Goal: Feedback & Contribution: Leave review/rating

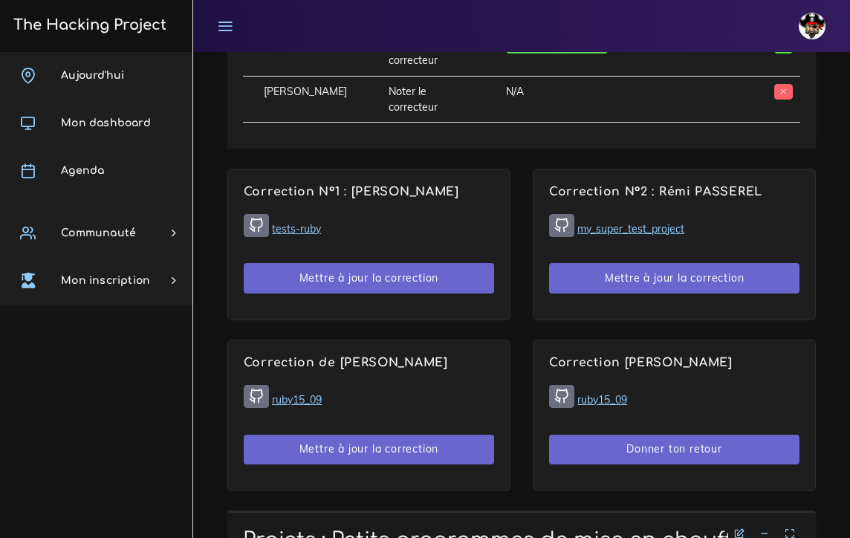
scroll to position [1090, 0]
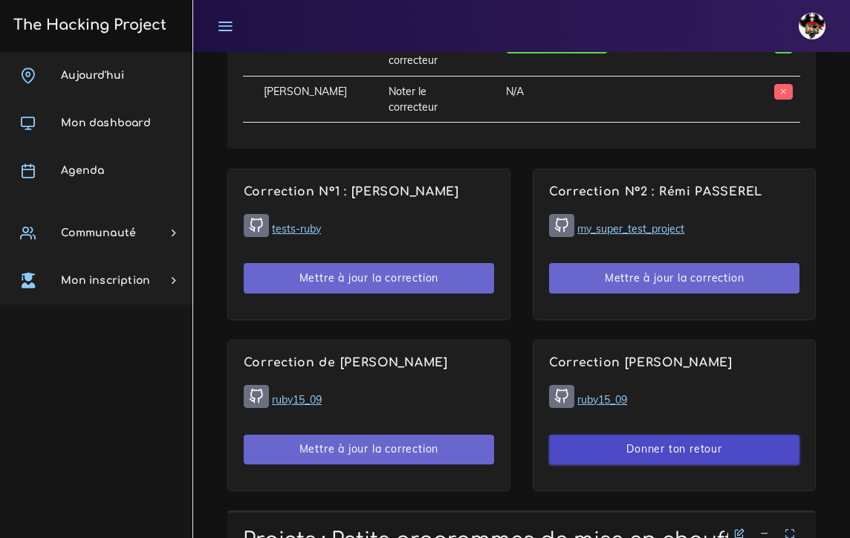
click at [641, 453] on button "Donner ton retour" at bounding box center [674, 450] width 251 height 30
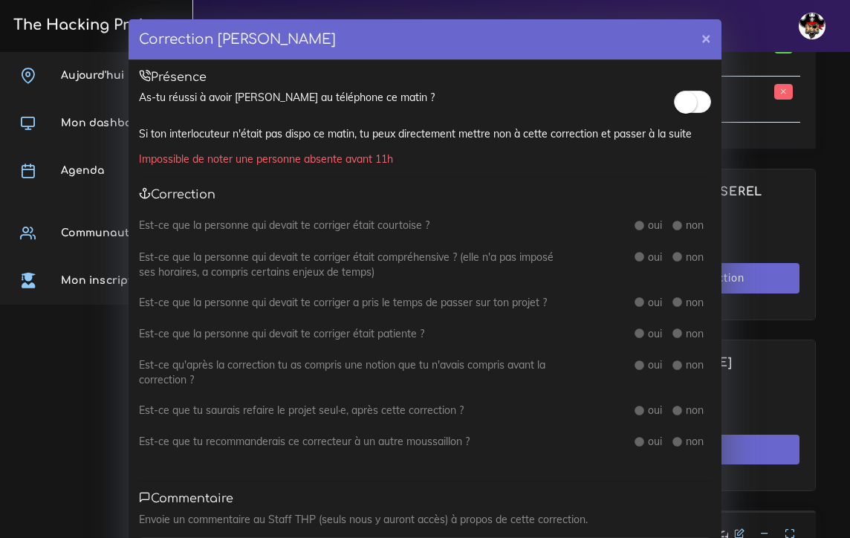
click at [685, 100] on small at bounding box center [686, 102] width 22 height 22
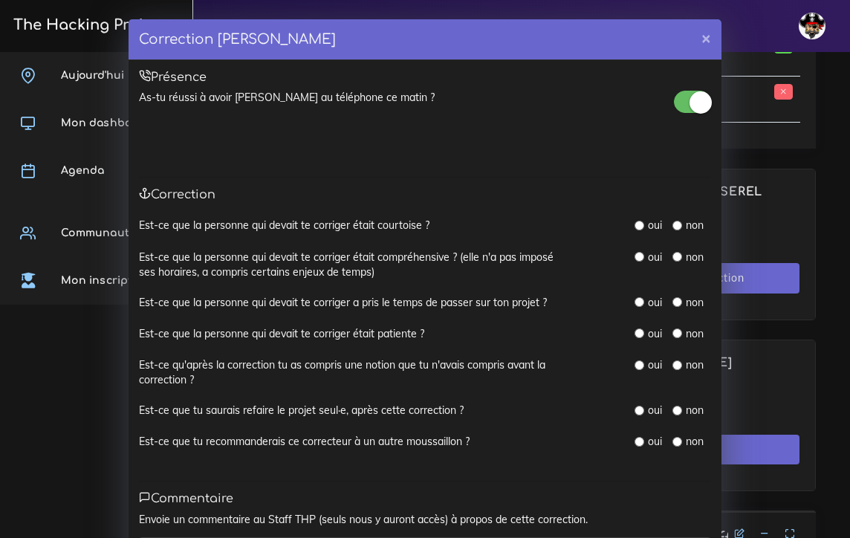
click at [639, 223] on input "radio" at bounding box center [640, 226] width 10 height 10
radio input "true"
click at [643, 256] on input "radio" at bounding box center [640, 257] width 10 height 10
radio input "true"
click at [641, 303] on input "radio" at bounding box center [640, 302] width 10 height 10
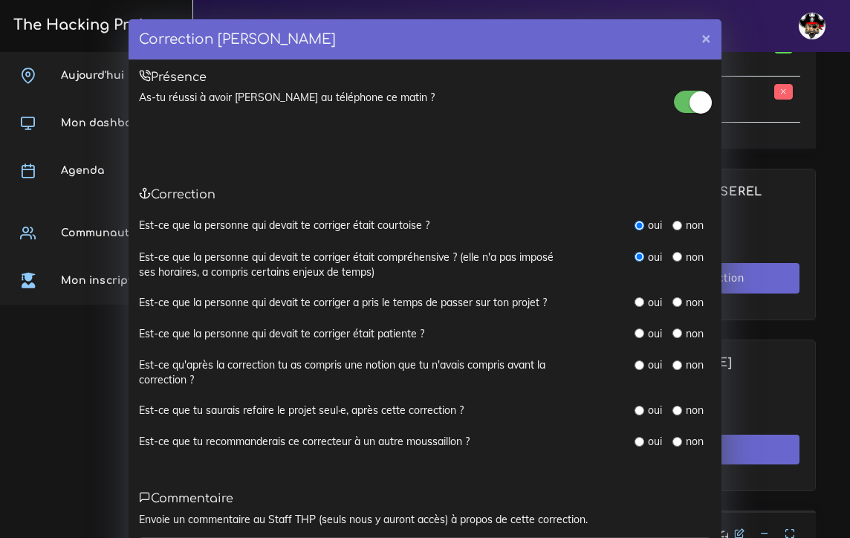
radio input "true"
click at [642, 329] on input "radio" at bounding box center [640, 334] width 10 height 10
radio input "true"
click at [642, 361] on input "radio" at bounding box center [640, 366] width 10 height 10
radio input "true"
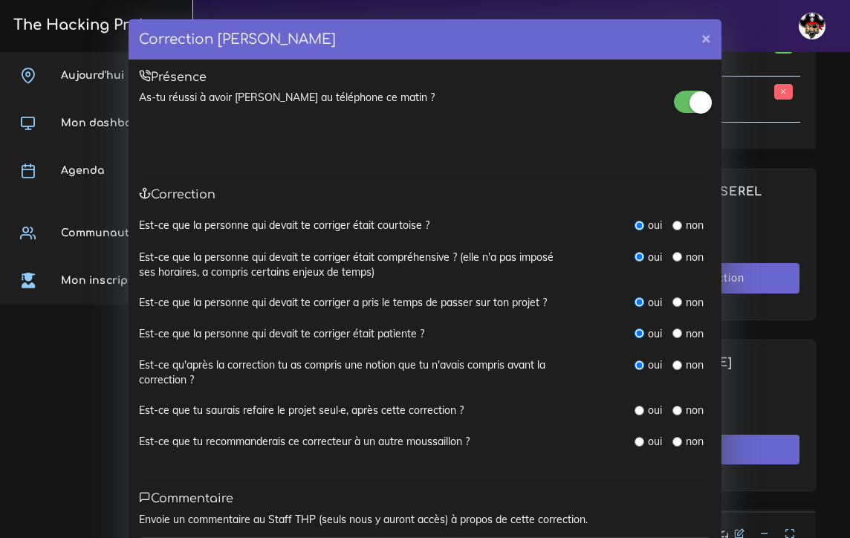
click at [639, 406] on input "radio" at bounding box center [640, 411] width 10 height 10
radio input "true"
click at [642, 438] on input "radio" at bounding box center [640, 442] width 10 height 10
radio input "true"
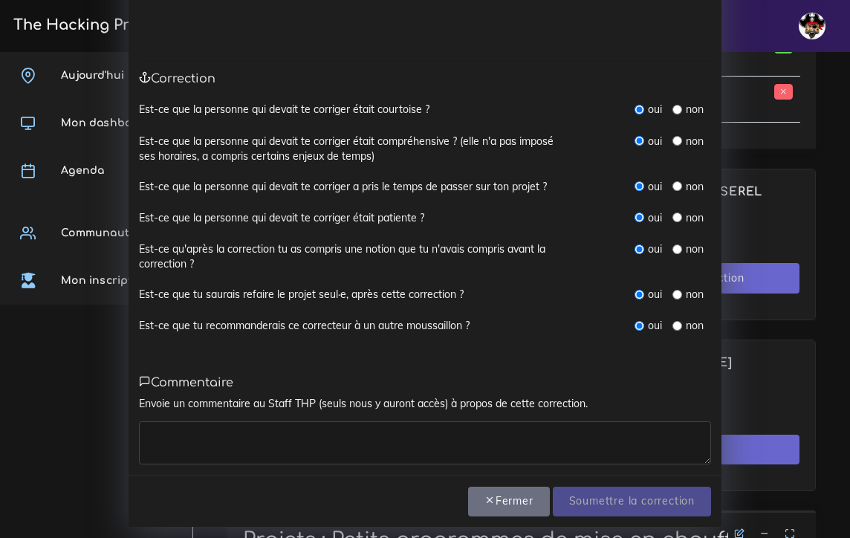
scroll to position [115, 0]
click at [604, 438] on textarea at bounding box center [425, 443] width 572 height 43
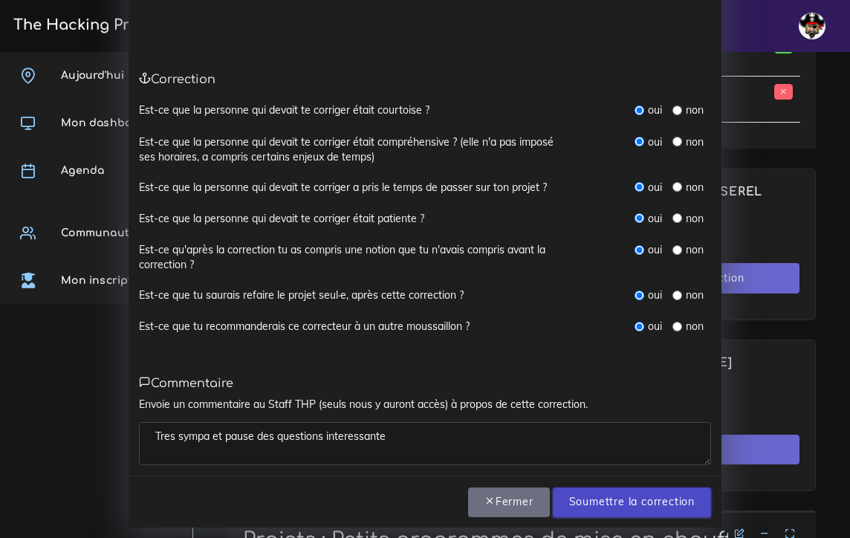
type textarea "Tres sympa et pause des questions interessante"
click at [671, 489] on input "Soumettre la correction" at bounding box center [632, 503] width 158 height 30
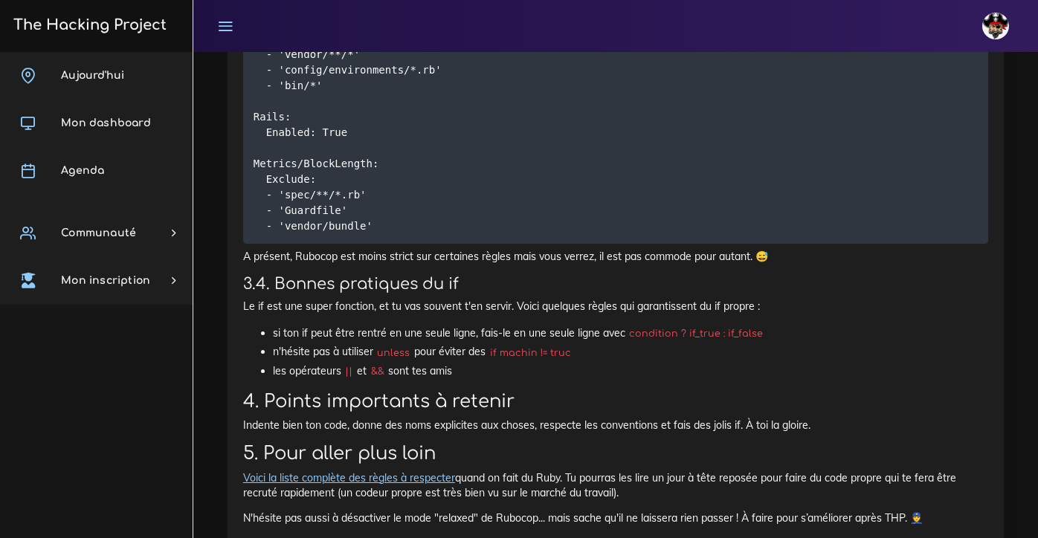
scroll to position [6739, 0]
drag, startPoint x: 894, startPoint y: 258, endPoint x: 798, endPoint y: 259, distance: 95.2
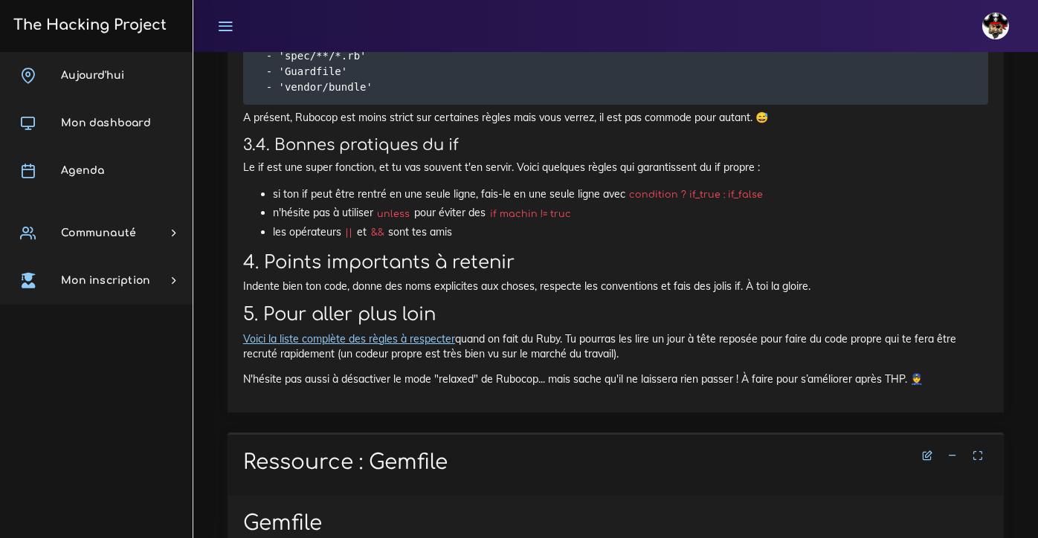
scroll to position [6878, 0]
drag, startPoint x: 303, startPoint y: 87, endPoint x: 240, endPoint y: 88, distance: 63.2
drag, startPoint x: 801, startPoint y: 120, endPoint x: 895, endPoint y: 122, distance: 94.4
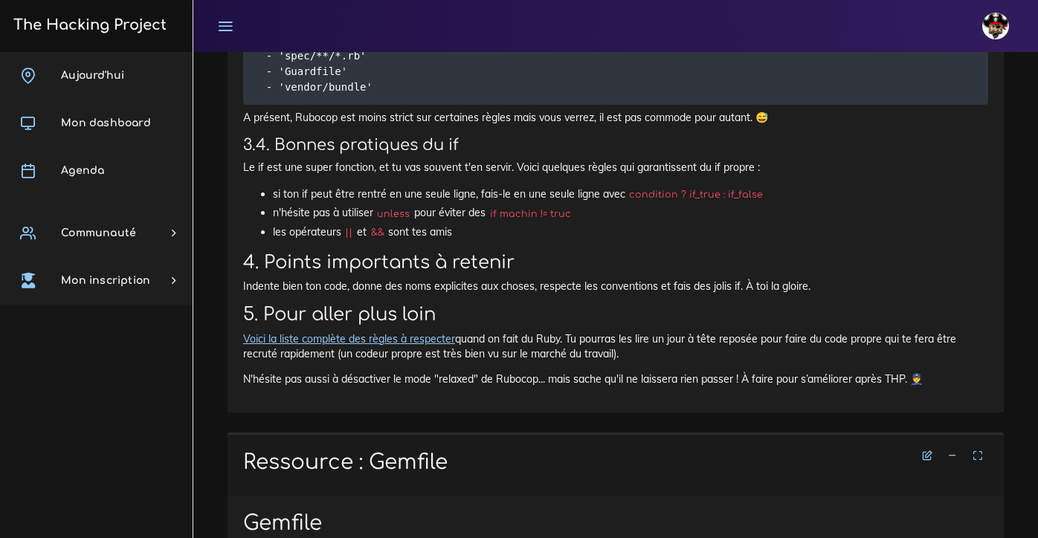
copy code "gem install rubocop"
drag, startPoint x: 477, startPoint y: 135, endPoint x: 497, endPoint y: 137, distance: 20.2
drag, startPoint x: 514, startPoint y: 137, endPoint x: 474, endPoint y: 137, distance: 40.1
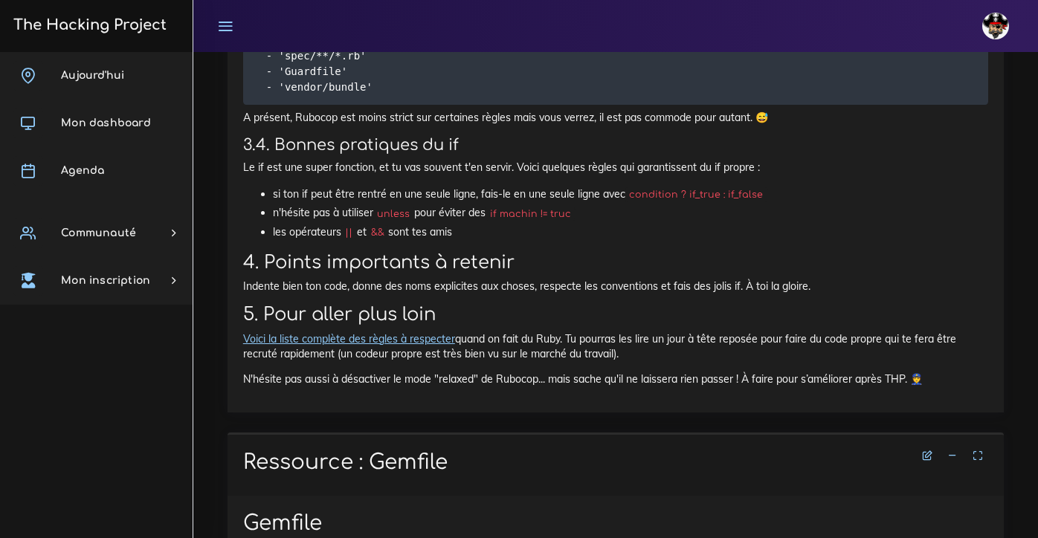
copy code "rubocop"
drag, startPoint x: 522, startPoint y: 177, endPoint x: 512, endPoint y: 175, distance: 9.9
drag, startPoint x: 521, startPoint y: 174, endPoint x: 429, endPoint y: 173, distance: 92.2
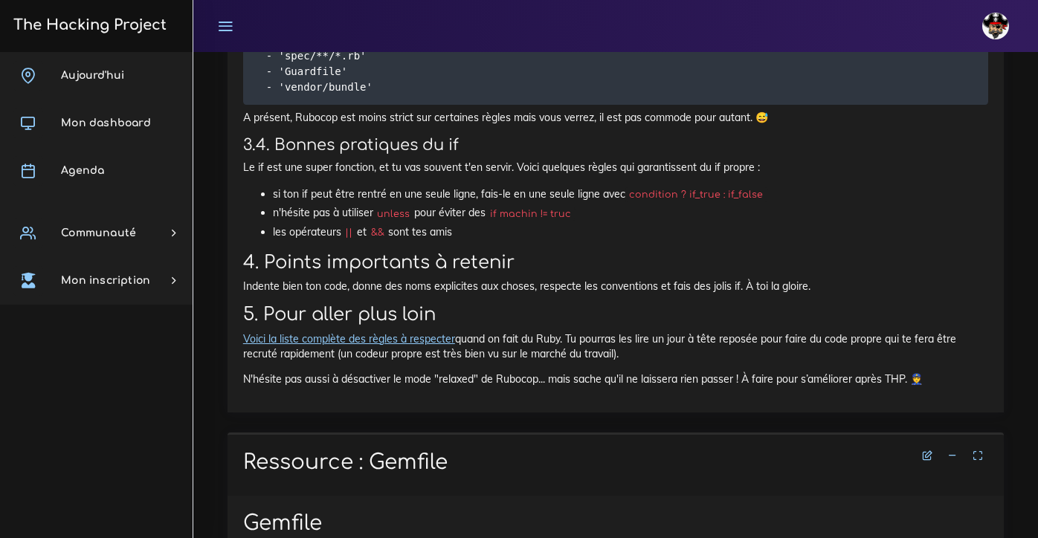
copy code "touch .rubocop.yml"
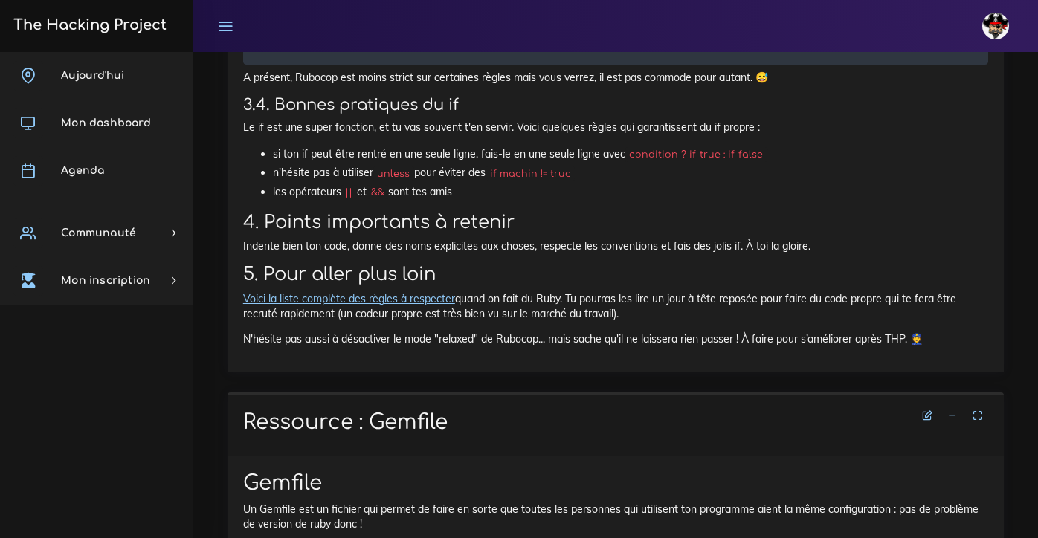
scroll to position [6915, 0]
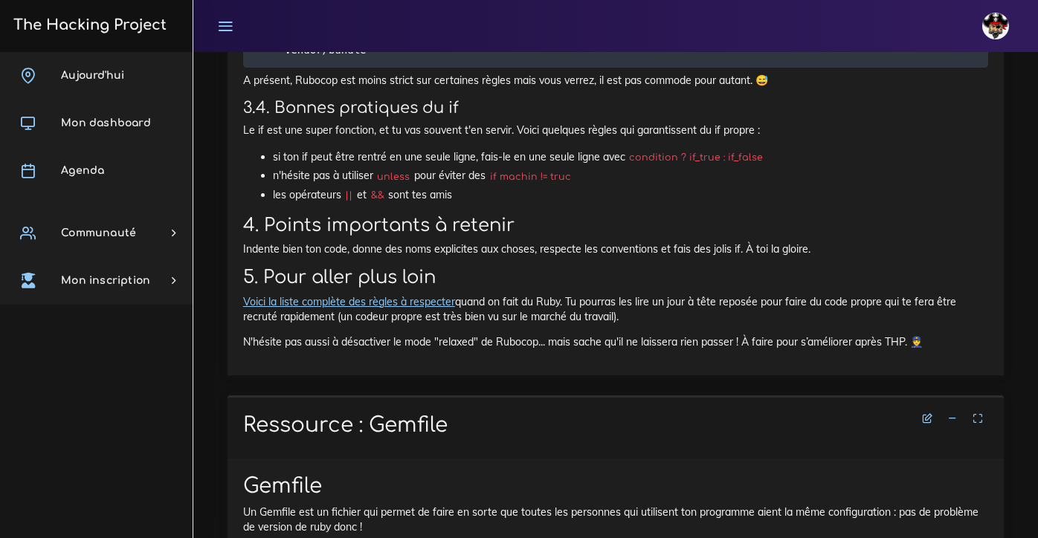
drag, startPoint x: 254, startPoint y: 172, endPoint x: 380, endPoint y: 479, distance: 331.1
copy code "inherit_from: - [URL][DOMAIN_NAME][DOMAIN_NAME] AllCops: DisplayStyleGuide: tru…"
click at [798, 88] on p "A présent, Rubocop est moins strict sur certaines règles mais vous verrez, il e…" at bounding box center [615, 80] width 745 height 15
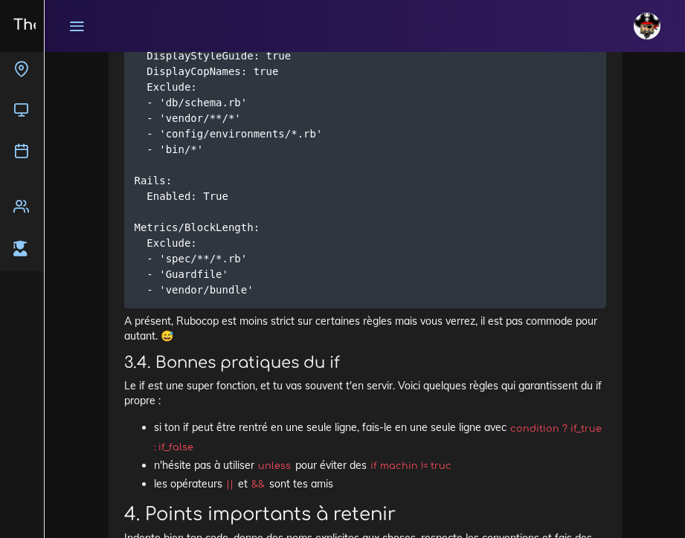
scroll to position [8301, 0]
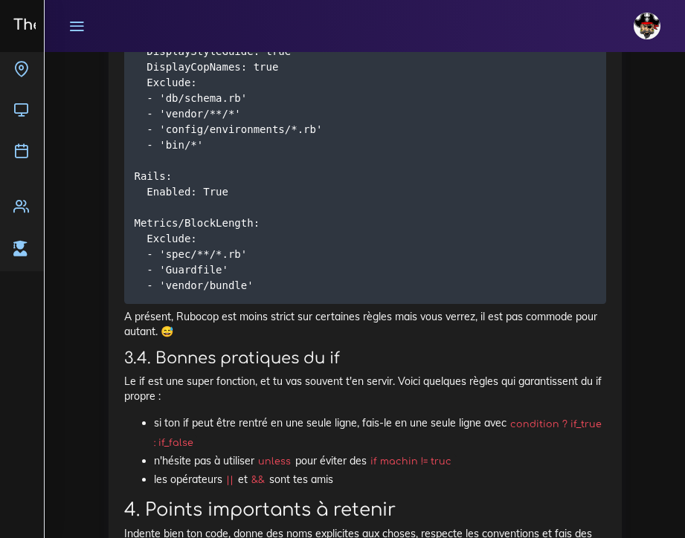
drag, startPoint x: 217, startPoint y: 352, endPoint x: 123, endPoint y: 357, distance: 94.5
copy code "touch .rubocop.yml"
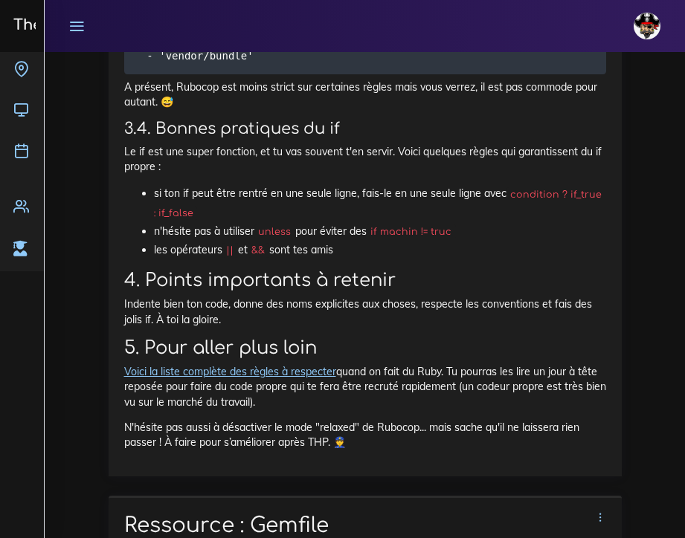
scroll to position [8533, 0]
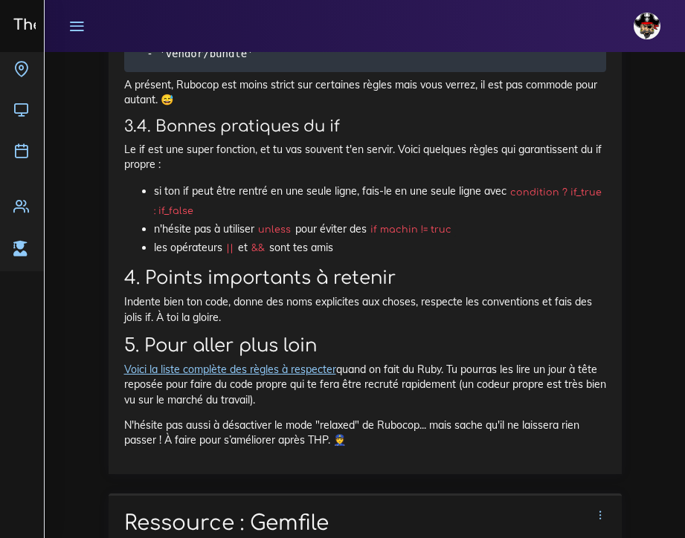
drag, startPoint x: 256, startPoint y: 452, endPoint x: 122, endPoint y: 204, distance: 281.4
drag, startPoint x: 133, startPoint y: 155, endPoint x: 255, endPoint y: 452, distance: 321.4
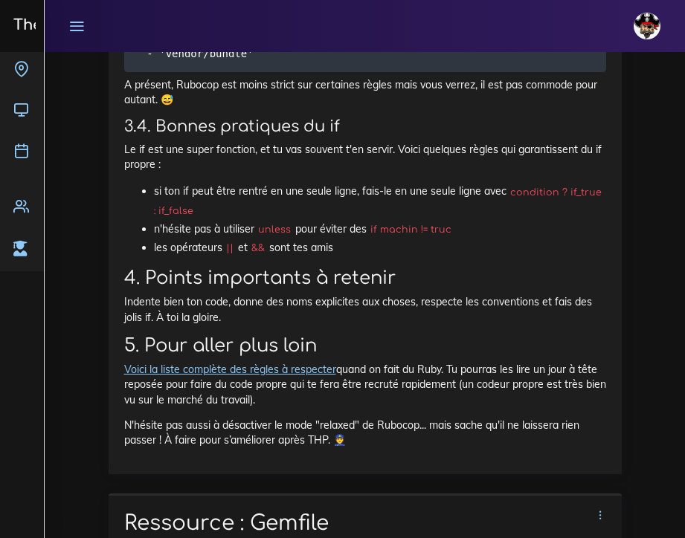
copy code "inherit_from: - [URL][DOMAIN_NAME][DOMAIN_NAME] AllCops: DisplayStyleGuide: tru…"
click at [285, 108] on p "A présent, Rubocop est moins strict sur certaines règles mais vous verrez, il e…" at bounding box center [365, 92] width 482 height 30
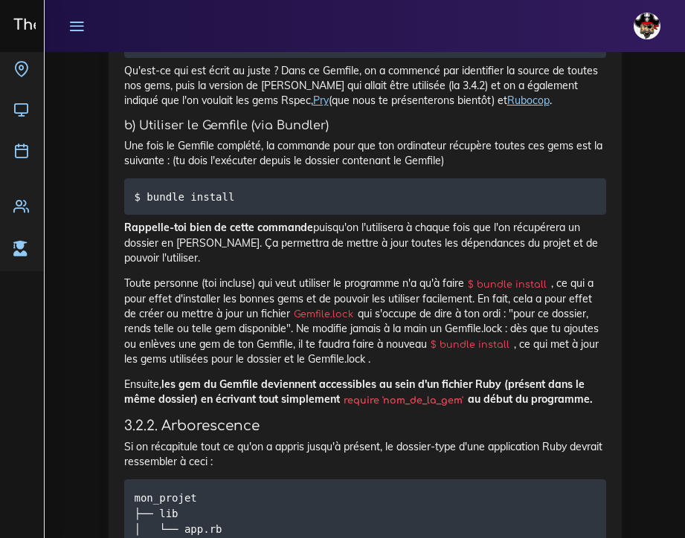
scroll to position [11182, 0]
drag, startPoint x: 265, startPoint y: 229, endPoint x: 145, endPoint y: 228, distance: 120.4
copy code "gem install bundler"
drag, startPoint x: 135, startPoint y: 412, endPoint x: 214, endPoint y: 474, distance: 100.5
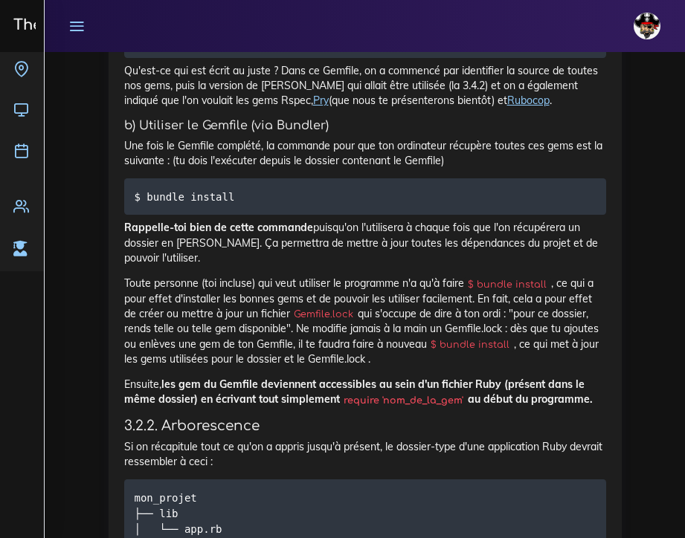
click at [214, 48] on code "source "[URL][DOMAIN_NAME]" ruby '3.4.2' gem 'rspec' gem 'pry' gem 'rubocop'" at bounding box center [347, 39] width 424 height 16
copy code "source "[URL][DOMAIN_NAME]" ruby '3.4.2' gem 'rspec' gem 'pry' gem 'rubocop'"
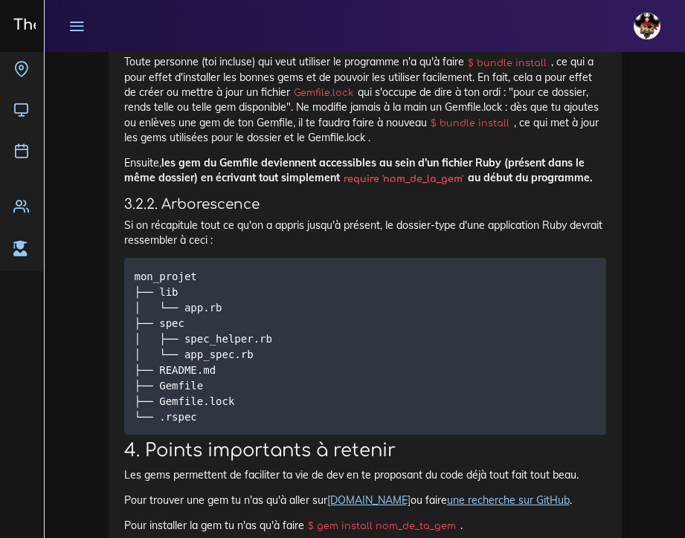
scroll to position [11420, 0]
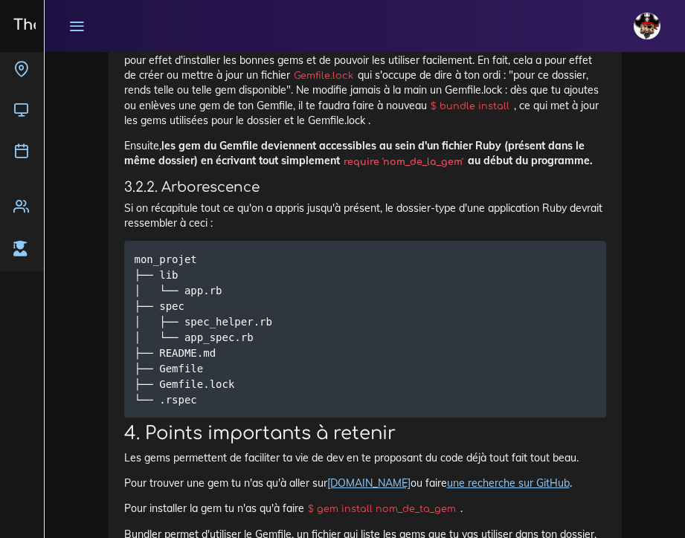
drag, startPoint x: 234, startPoint y: 390, endPoint x: 147, endPoint y: 390, distance: 87.0
copy code "bundle install"
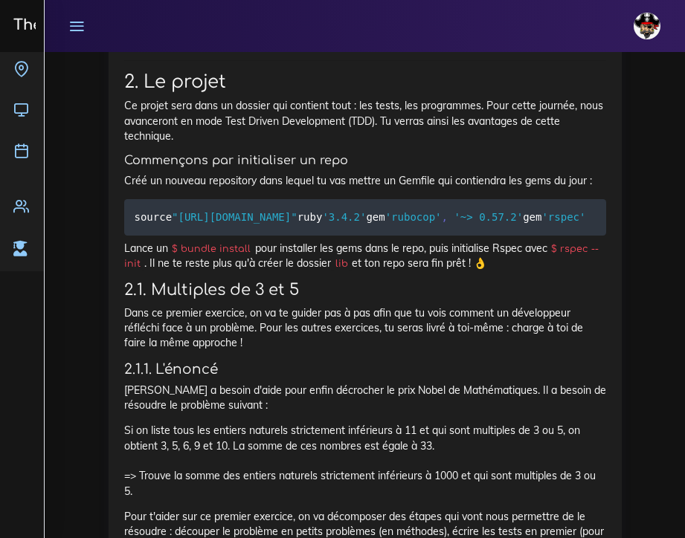
scroll to position [2701, 0]
drag, startPoint x: 564, startPoint y: 304, endPoint x: 584, endPoint y: 321, distance: 26.9
click at [584, 271] on p "Lance un $ bundle install pour installer les gems dans le repo, puis initialise…" at bounding box center [365, 256] width 482 height 30
click at [472, 300] on h3 "2.1. Multiples de 3 et 5" at bounding box center [365, 290] width 482 height 19
click at [23, 111] on icon at bounding box center [21, 110] width 16 height 16
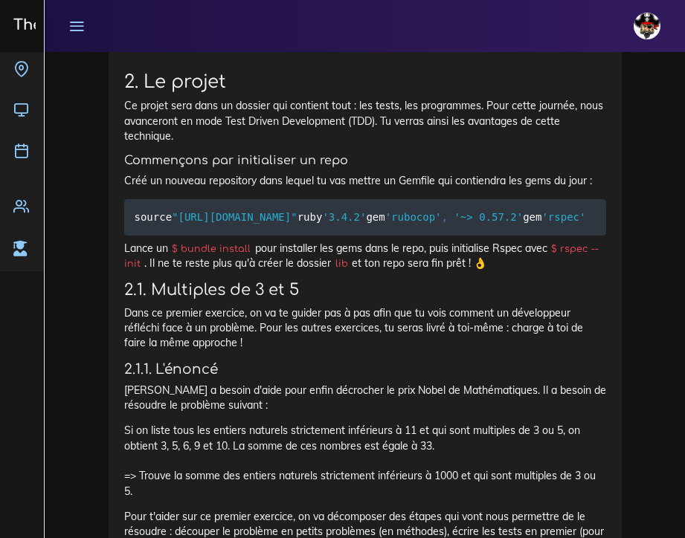
click at [81, 20] on icon at bounding box center [76, 26] width 16 height 16
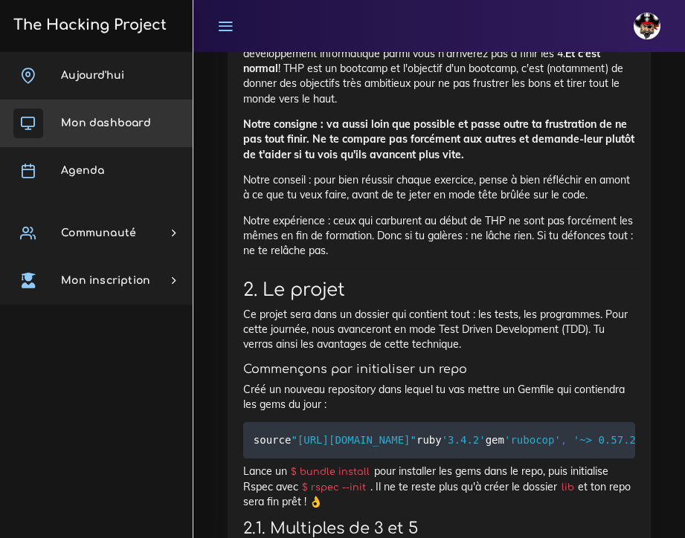
click at [80, 123] on span "Mon dashboard" at bounding box center [106, 122] width 90 height 11
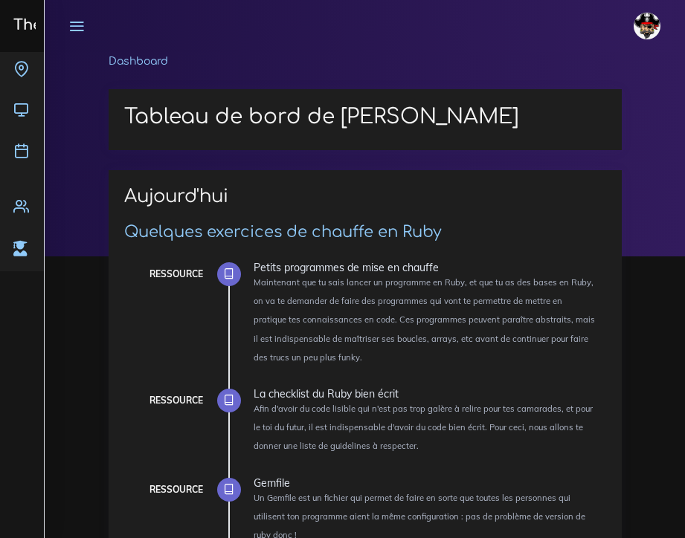
click at [80, 26] on icon at bounding box center [76, 26] width 16 height 16
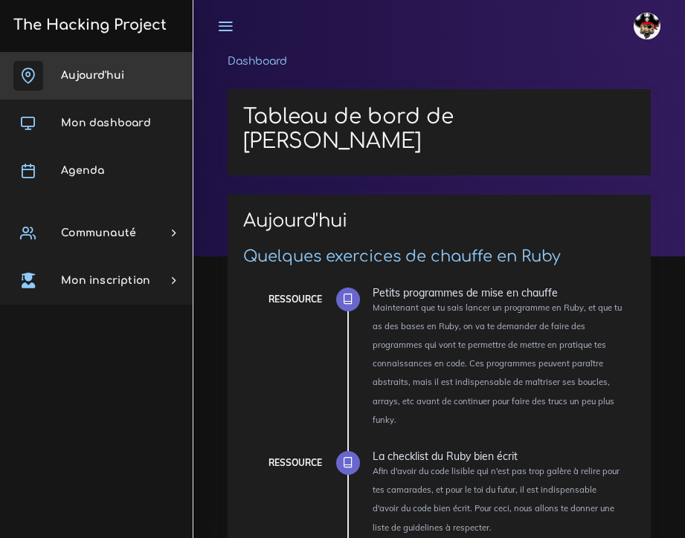
click at [83, 80] on span "Aujourd'hui" at bounding box center [92, 75] width 63 height 11
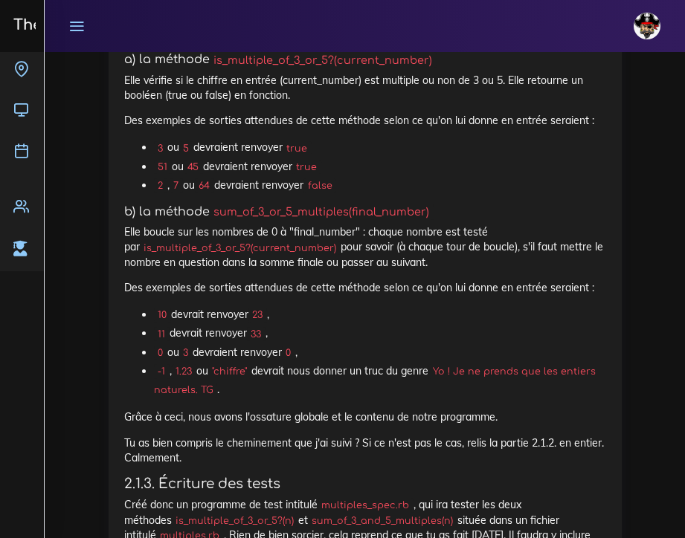
scroll to position [3518, 0]
